Goal: Information Seeking & Learning: Learn about a topic

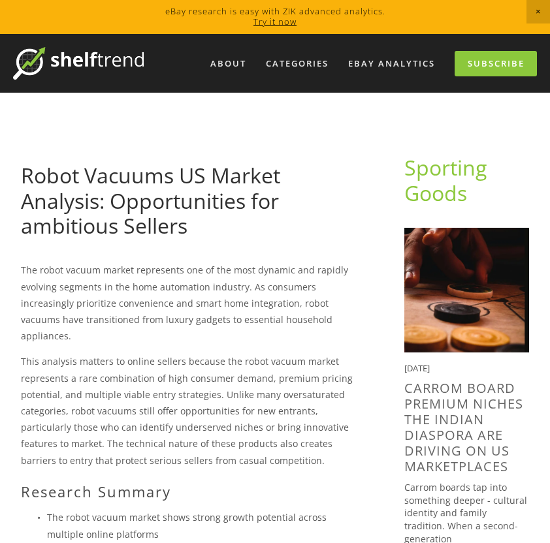
click at [228, 229] on h1 "Robot Vacuums US Market Analysis: Opportunities for ambitious Sellers" at bounding box center [191, 200] width 341 height 75
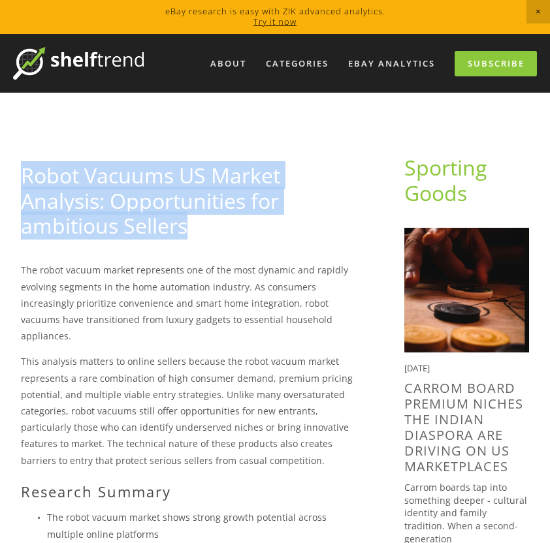
drag, startPoint x: 213, startPoint y: 228, endPoint x: -5, endPoint y: 157, distance: 228.7
copy link "Robot Vacuums US Market Analysis: Opportunities for ambitious Sellers"
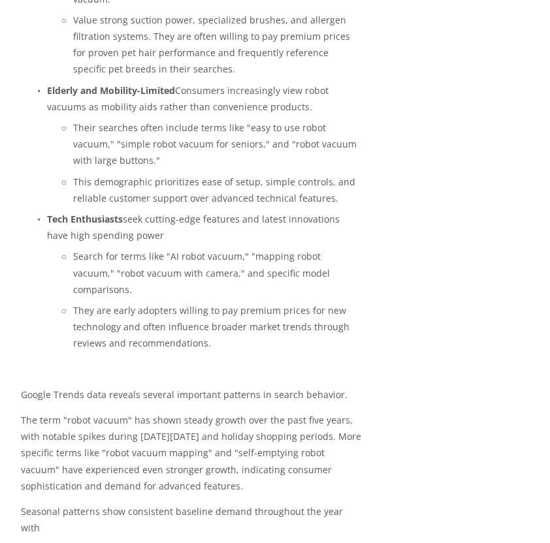
scroll to position [3109, 0]
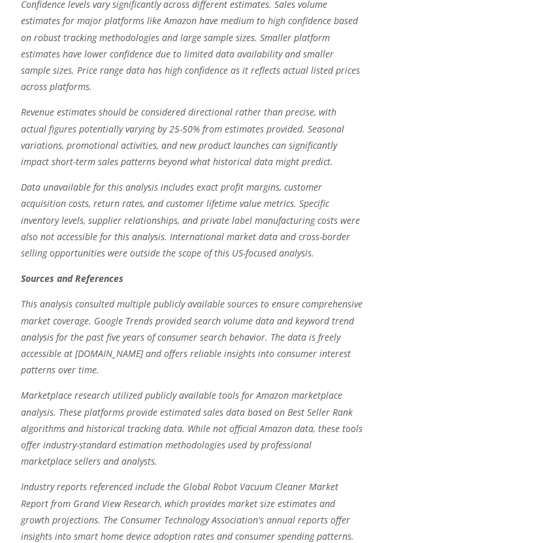
scroll to position [319, 0]
